Goal: Information Seeking & Learning: Learn about a topic

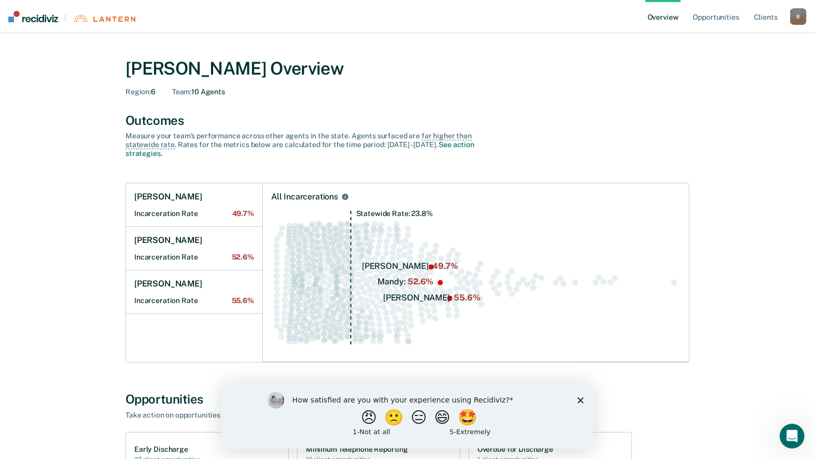
click at [578, 399] on polygon "Close survey" at bounding box center [580, 400] width 6 height 6
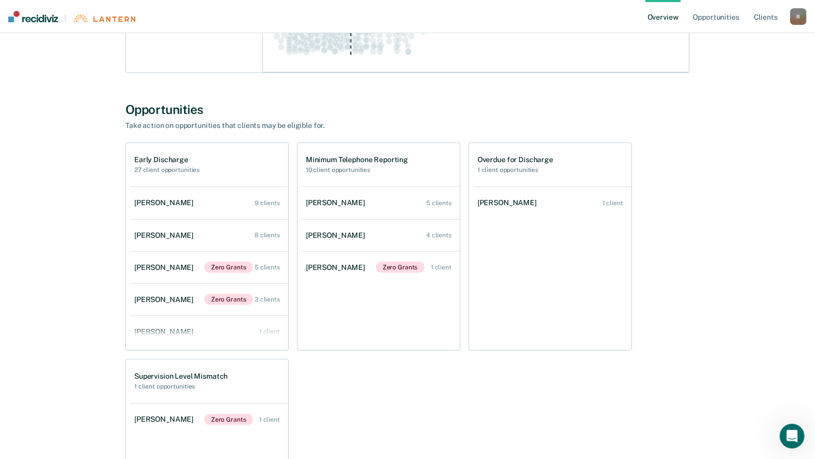
scroll to position [259, 0]
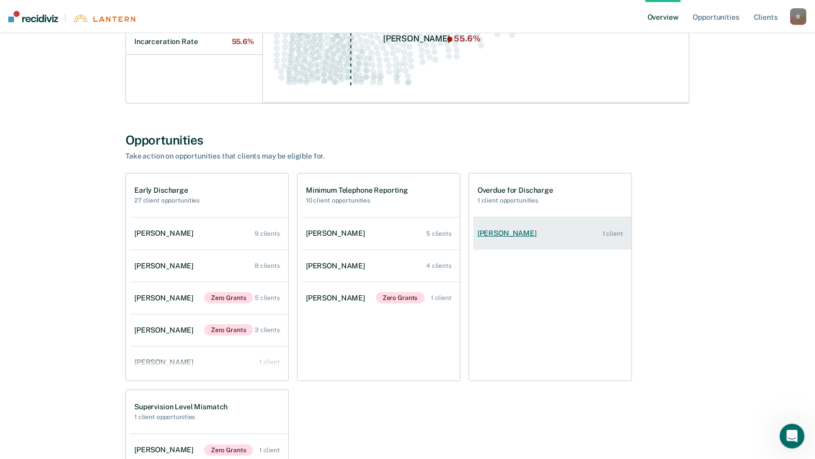
click at [545, 233] on link "[PERSON_NAME] 1 client" at bounding box center [552, 234] width 158 height 30
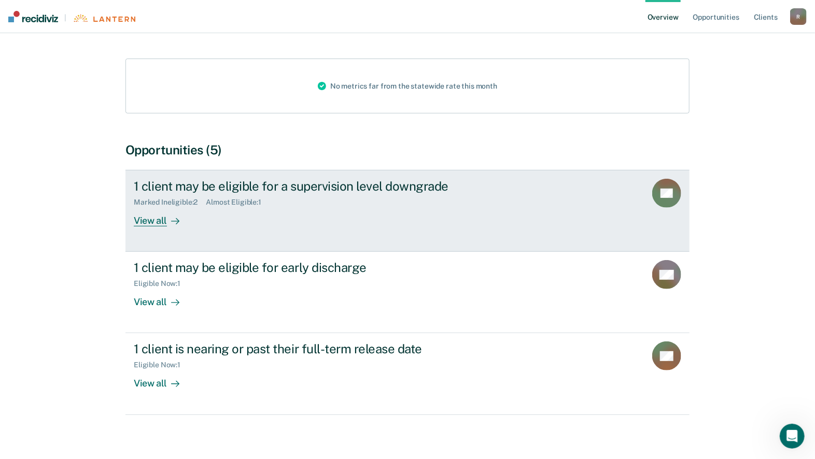
scroll to position [120, 0]
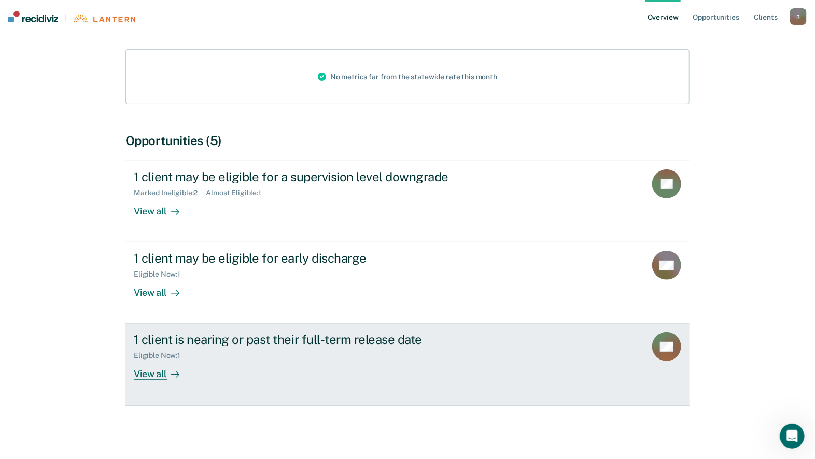
click at [160, 375] on div "View all" at bounding box center [163, 370] width 58 height 20
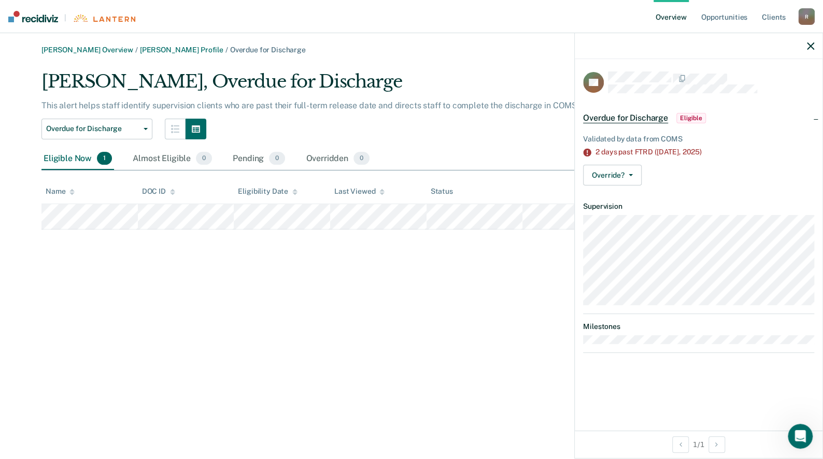
click at [808, 44] on icon "button" at bounding box center [810, 45] width 7 height 7
